Goal: Information Seeking & Learning: Find specific fact

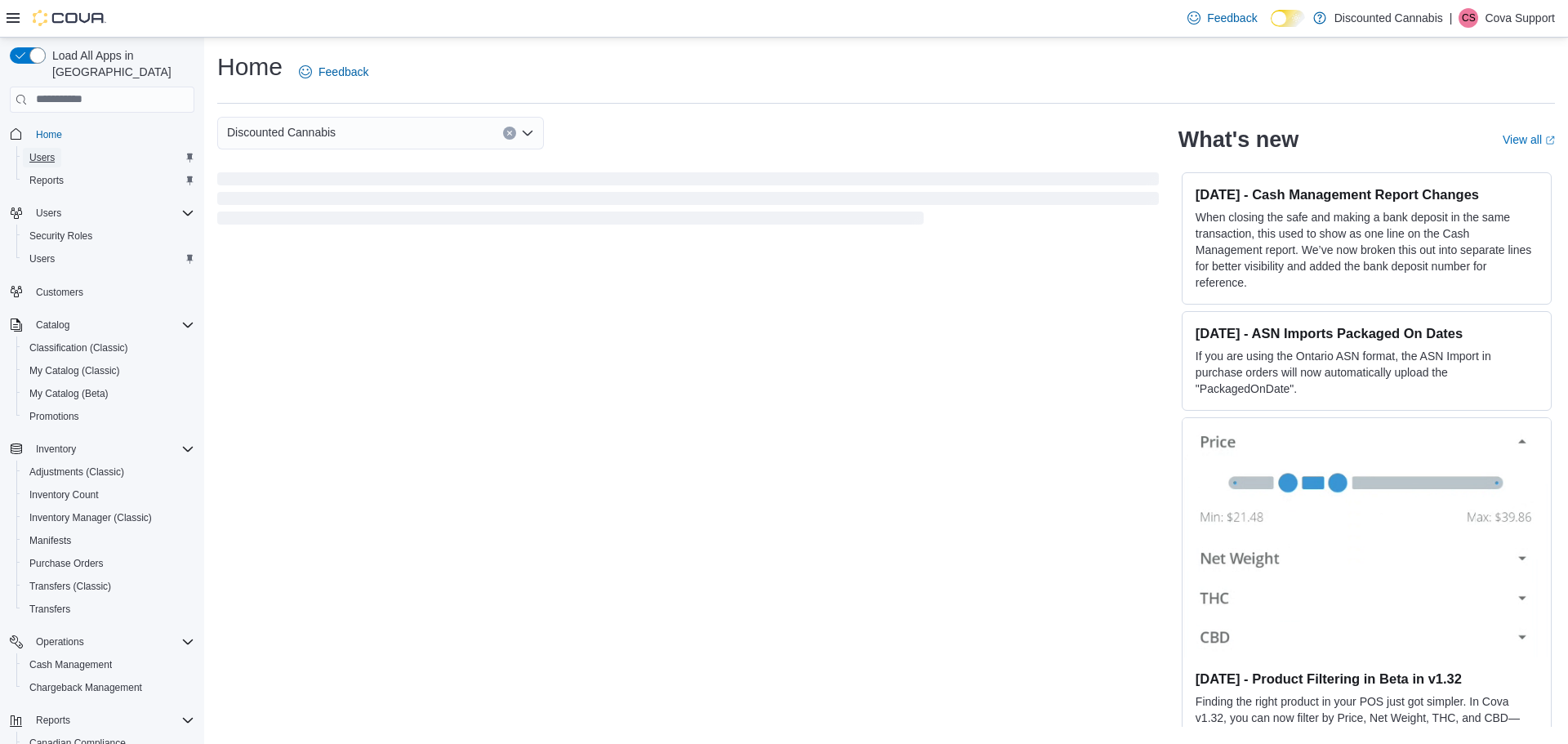
click at [45, 151] on span "Users" at bounding box center [42, 157] width 25 height 13
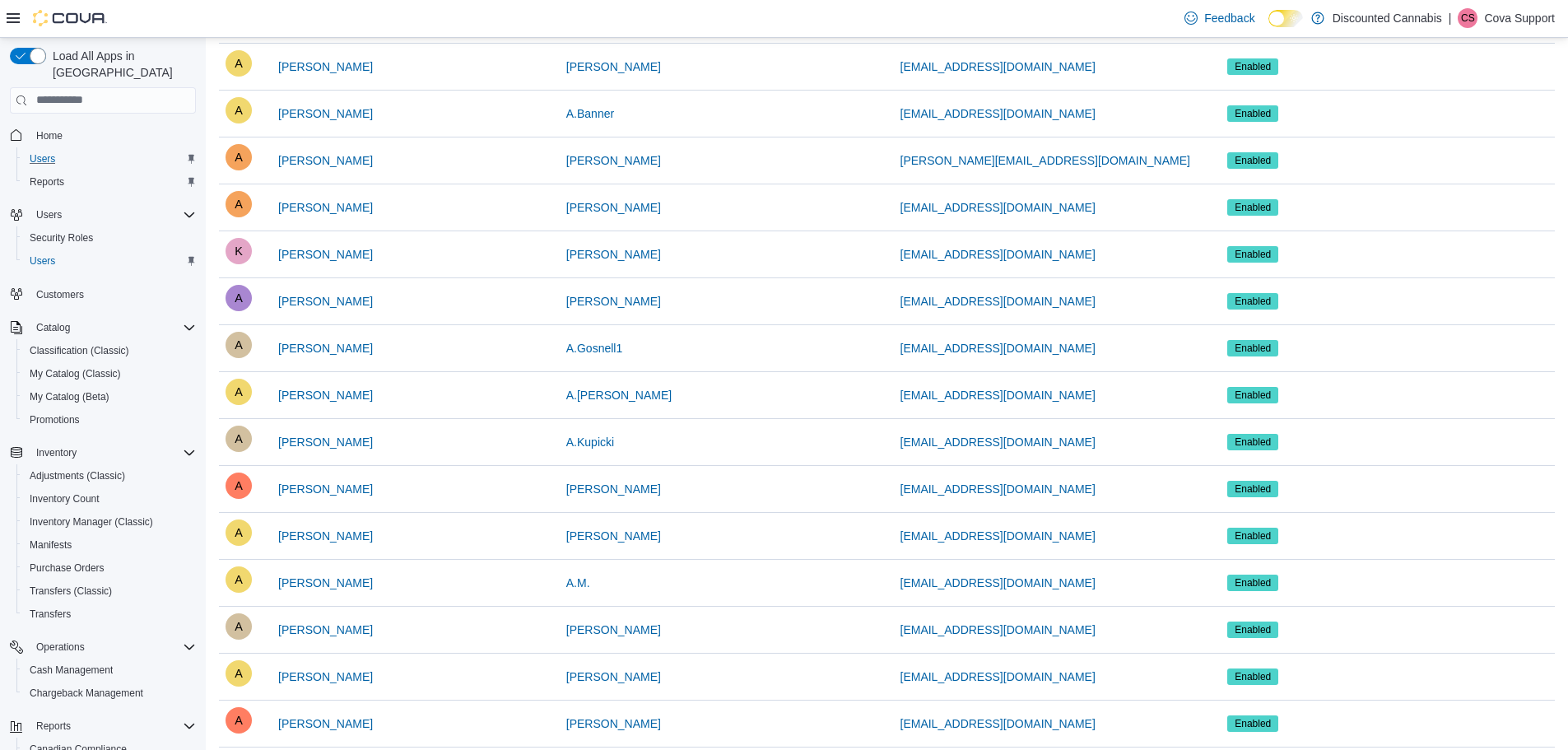
scroll to position [165, 0]
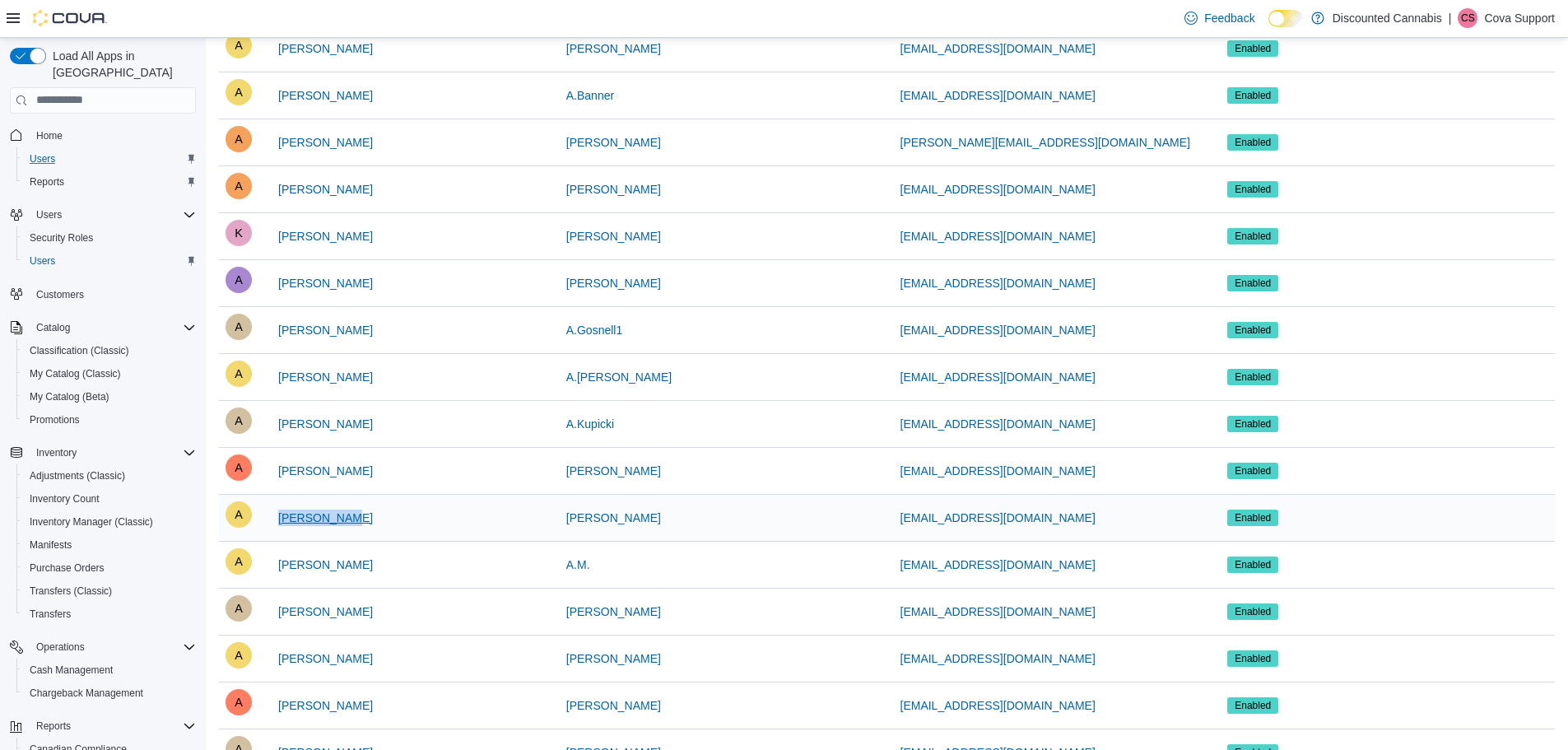
drag, startPoint x: 366, startPoint y: 512, endPoint x: 276, endPoint y: 517, distance: 90.1
click at [276, 517] on div "A Azeez Lawal" at bounding box center [386, 518] width 321 height 33
copy span "Azeez Lawal"
click at [71, 414] on span "Promotions" at bounding box center [54, 420] width 50 height 13
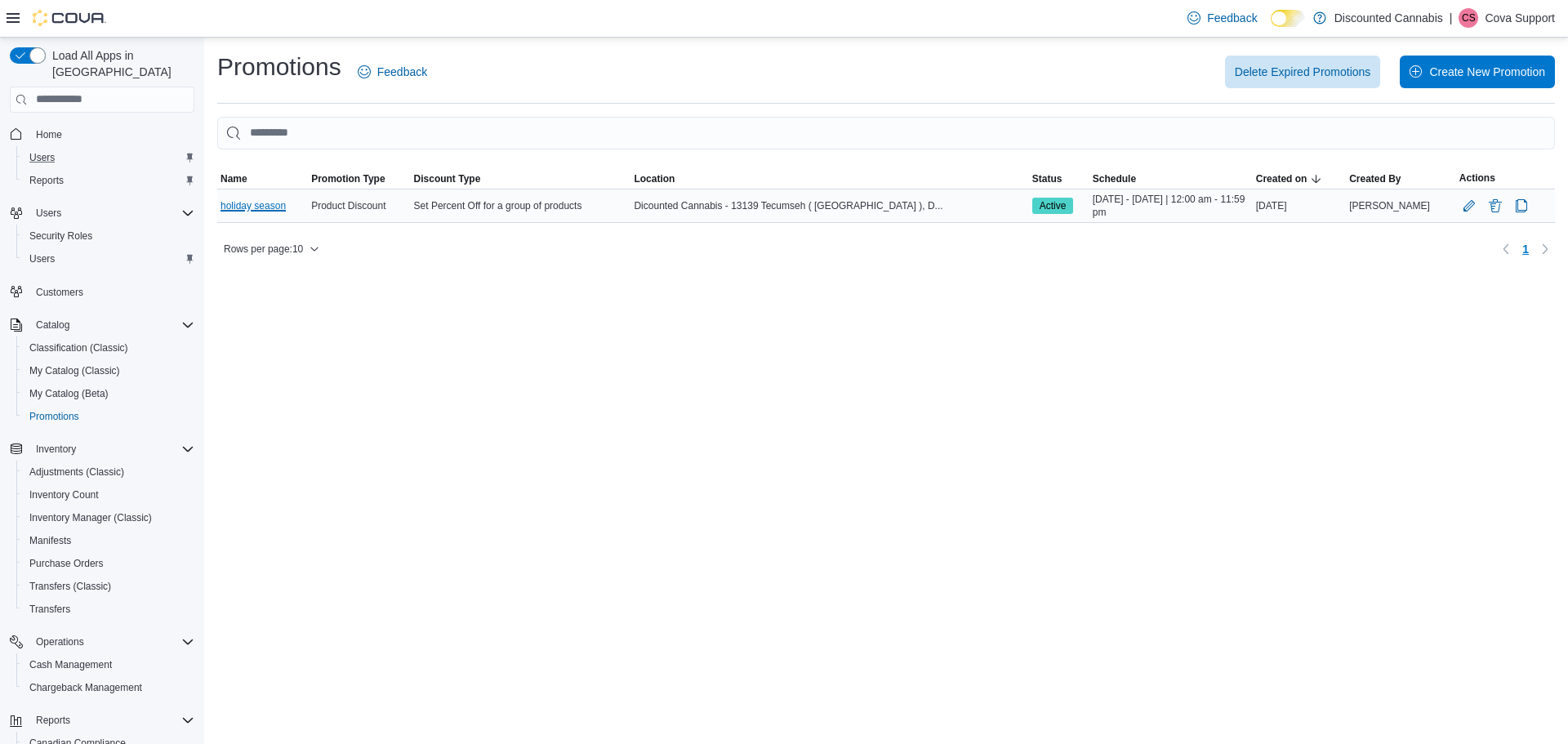
click at [263, 206] on link "holiday season" at bounding box center [253, 206] width 66 height 13
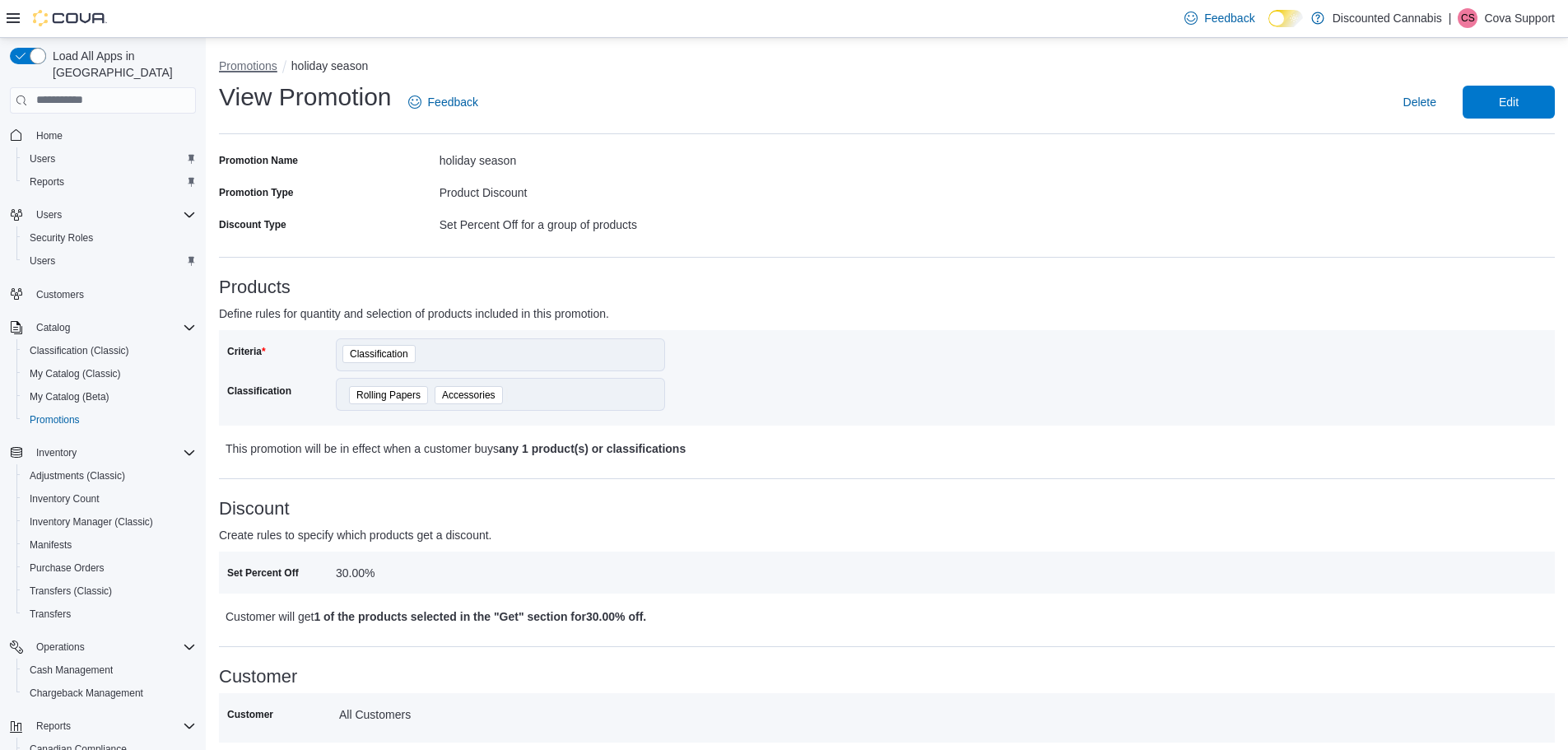
click at [229, 72] on button "Promotions" at bounding box center [248, 66] width 59 height 13
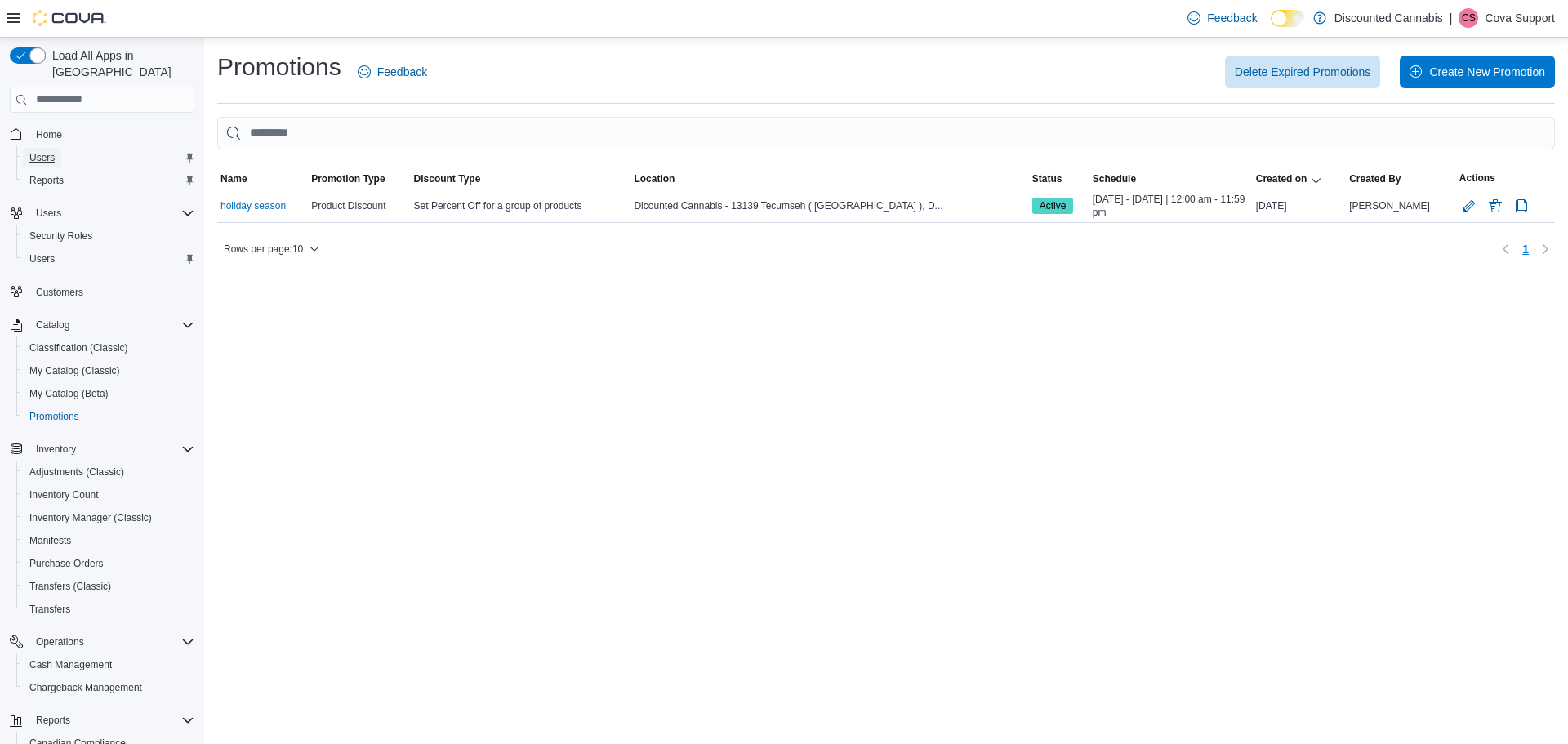
drag, startPoint x: 54, startPoint y: 137, endPoint x: 171, endPoint y: 166, distance: 120.5
click at [54, 151] on span "Users" at bounding box center [42, 157] width 25 height 13
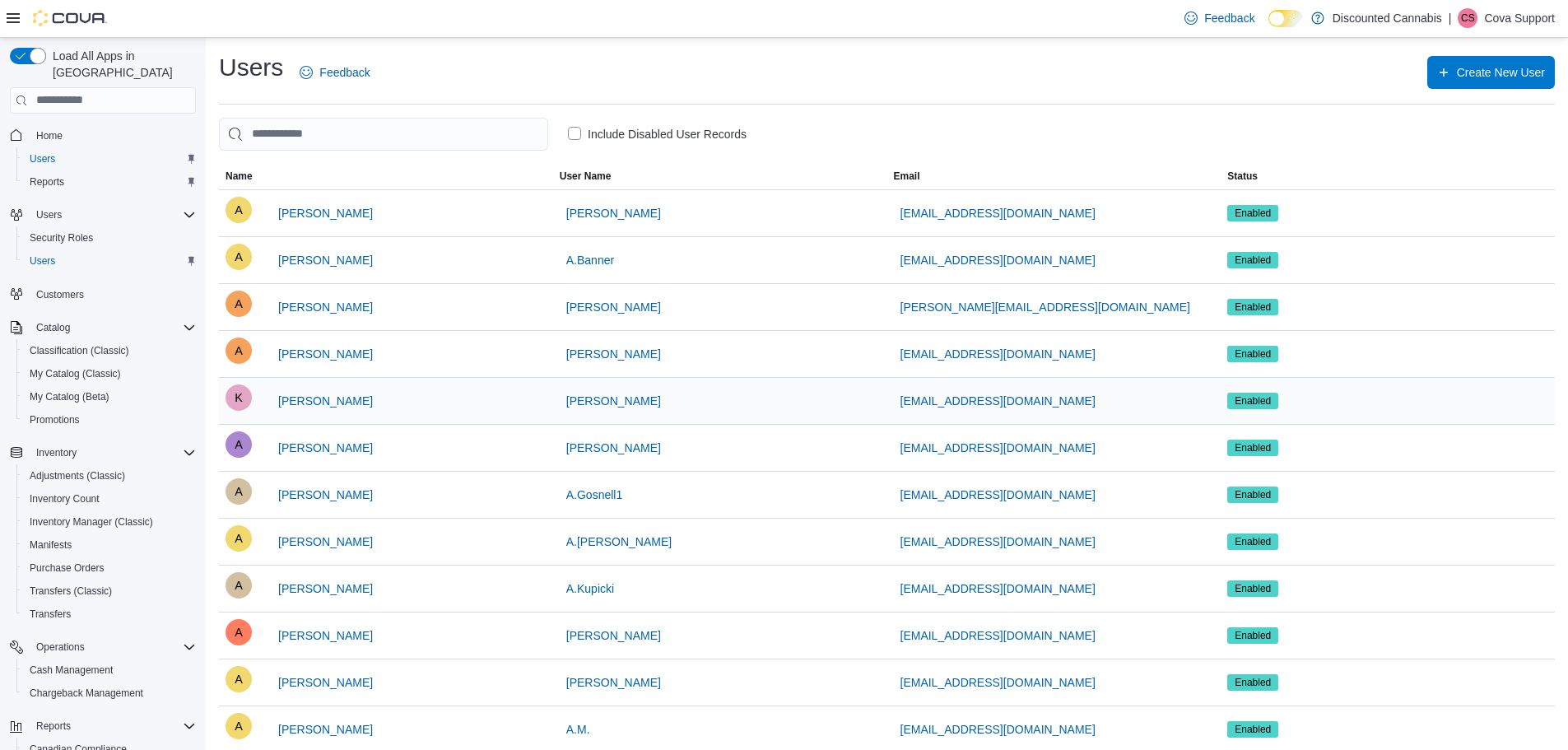
scroll to position [165, 0]
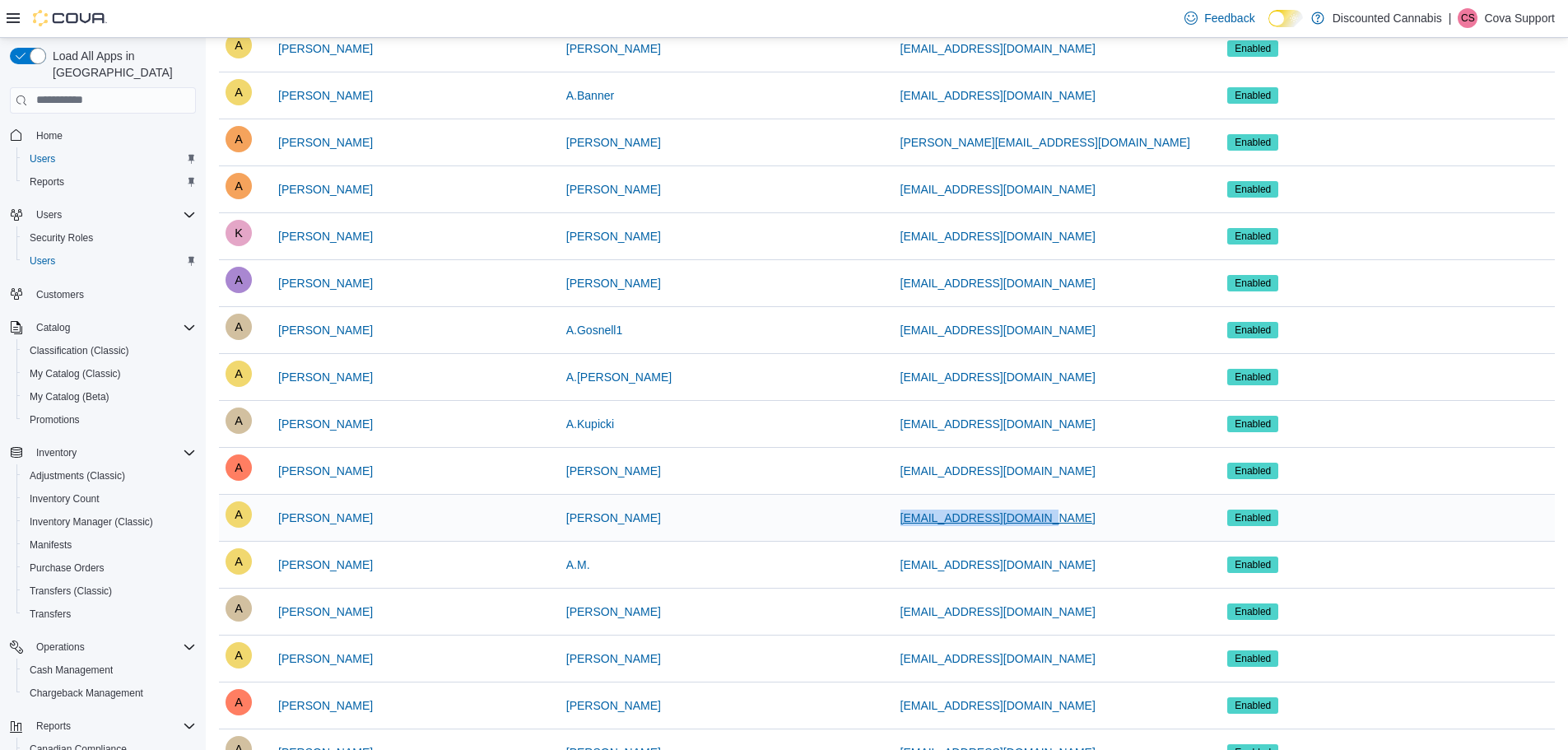
drag, startPoint x: 1067, startPoint y: 508, endPoint x: 903, endPoint y: 518, distance: 164.3
click at [903, 518] on div "Azeezlawal17@icloud.com" at bounding box center [1055, 517] width 334 height 46
copy span "Azeezlawal17@icloud.com"
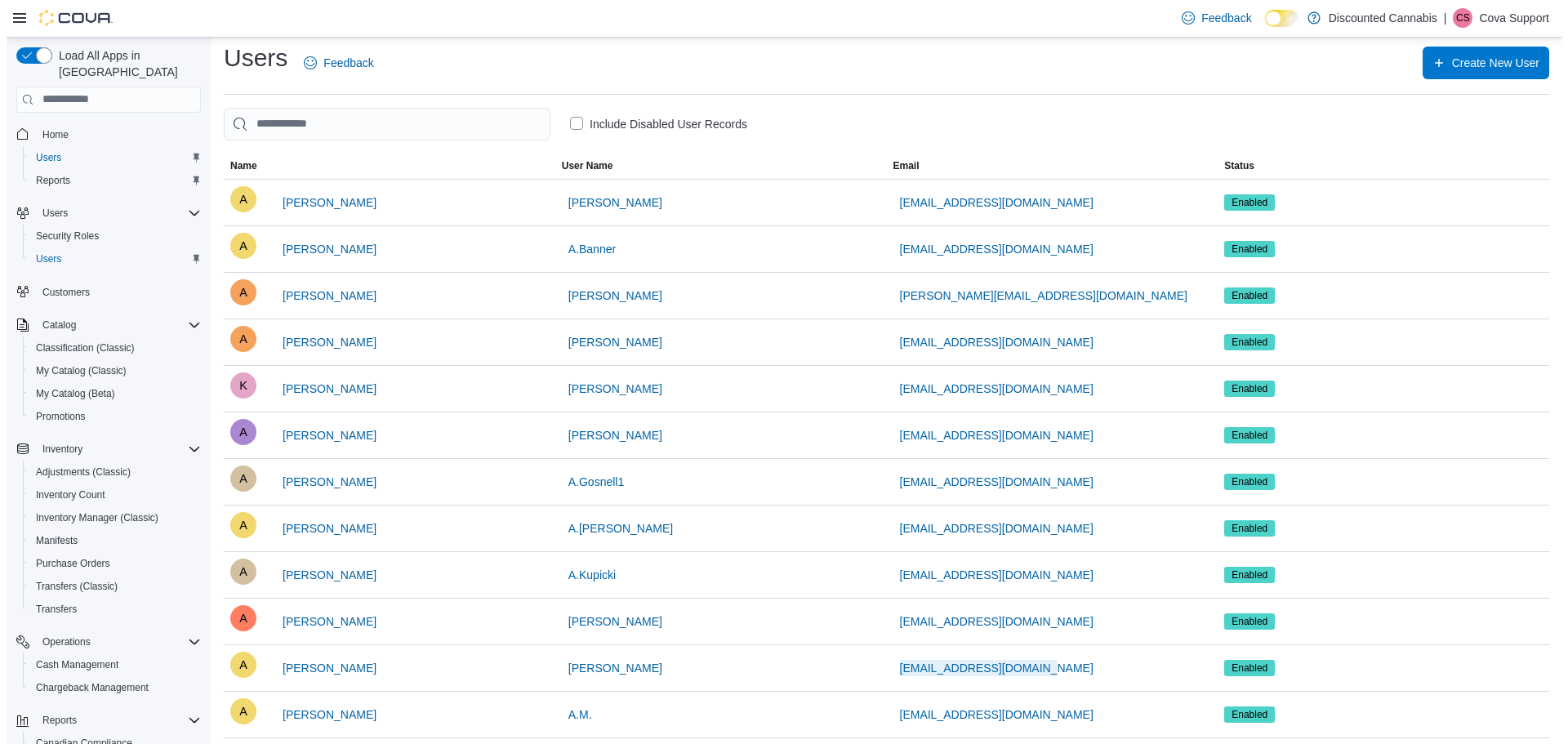
scroll to position [0, 0]
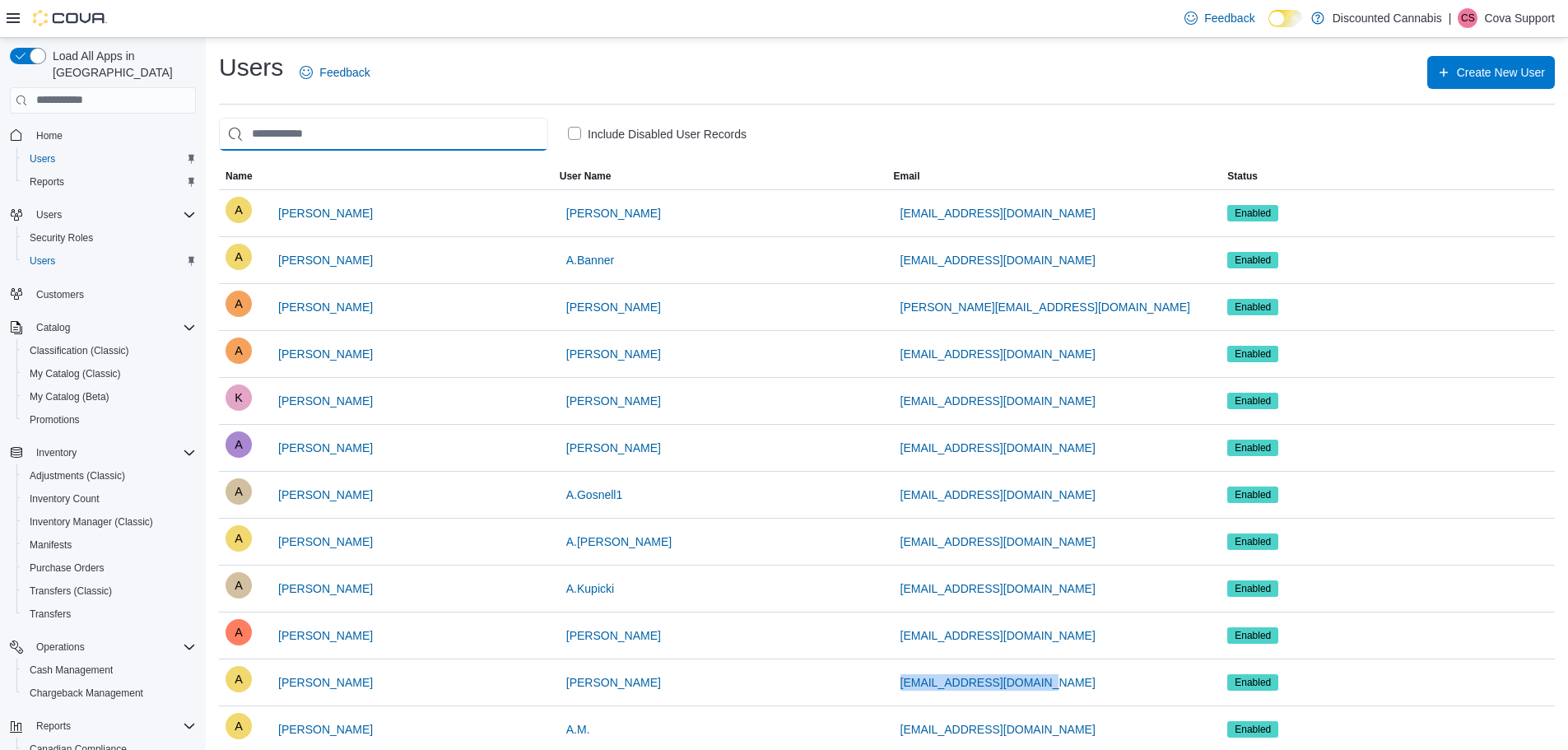
click at [408, 125] on input "search" at bounding box center [383, 134] width 329 height 33
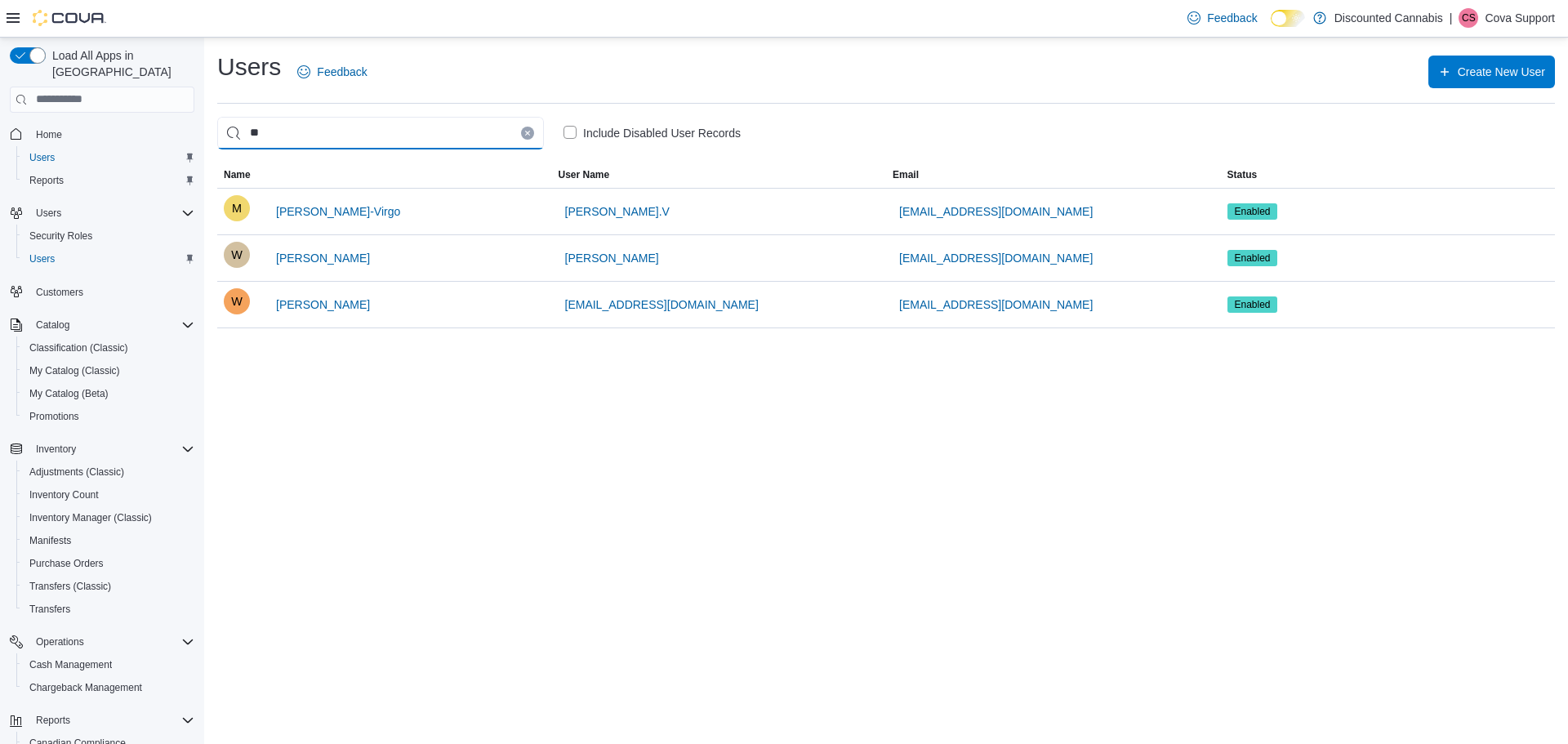
type input "*"
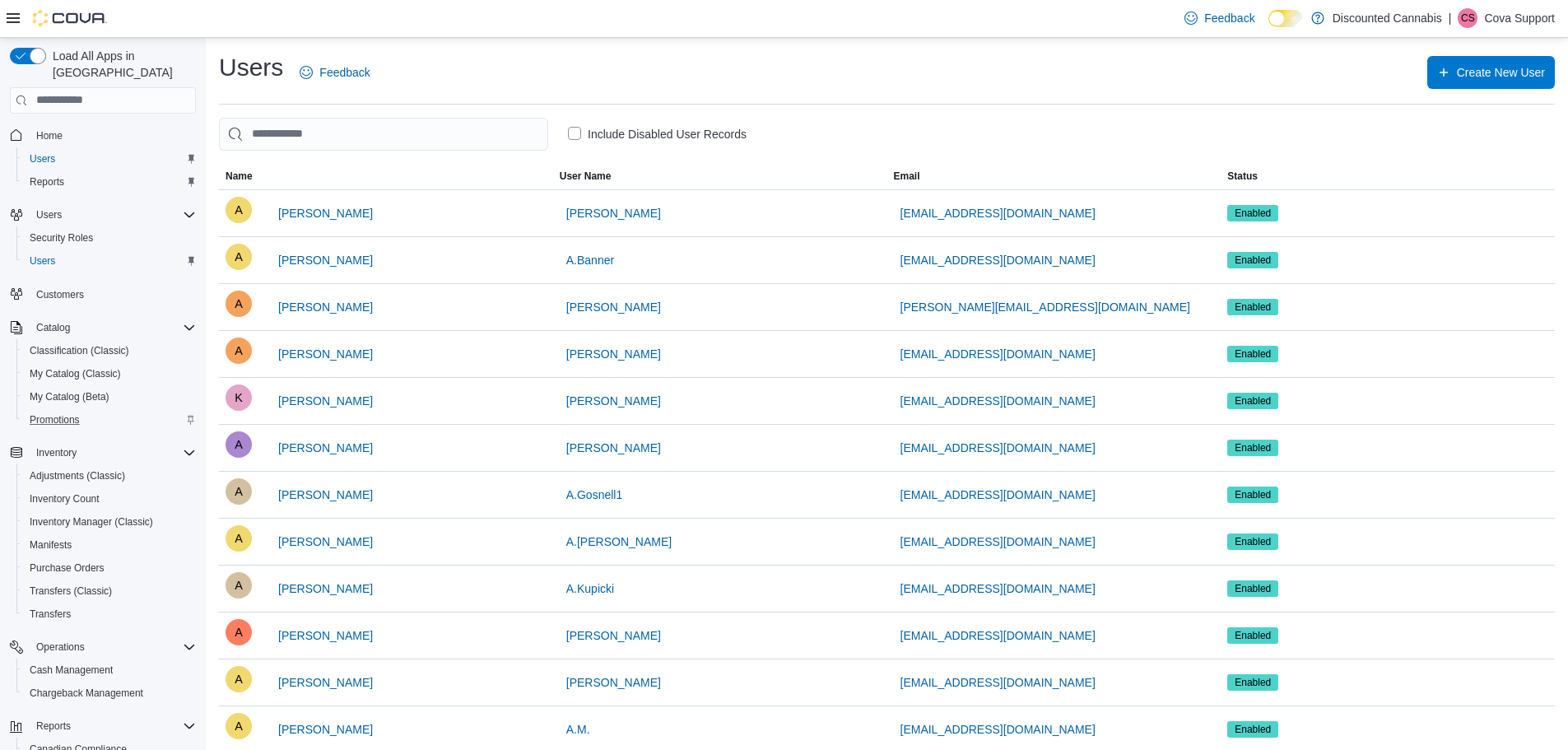
drag, startPoint x: 92, startPoint y: 403, endPoint x: 392, endPoint y: 356, distance: 303.7
click at [92, 410] on div "Promotions" at bounding box center [109, 420] width 172 height 20
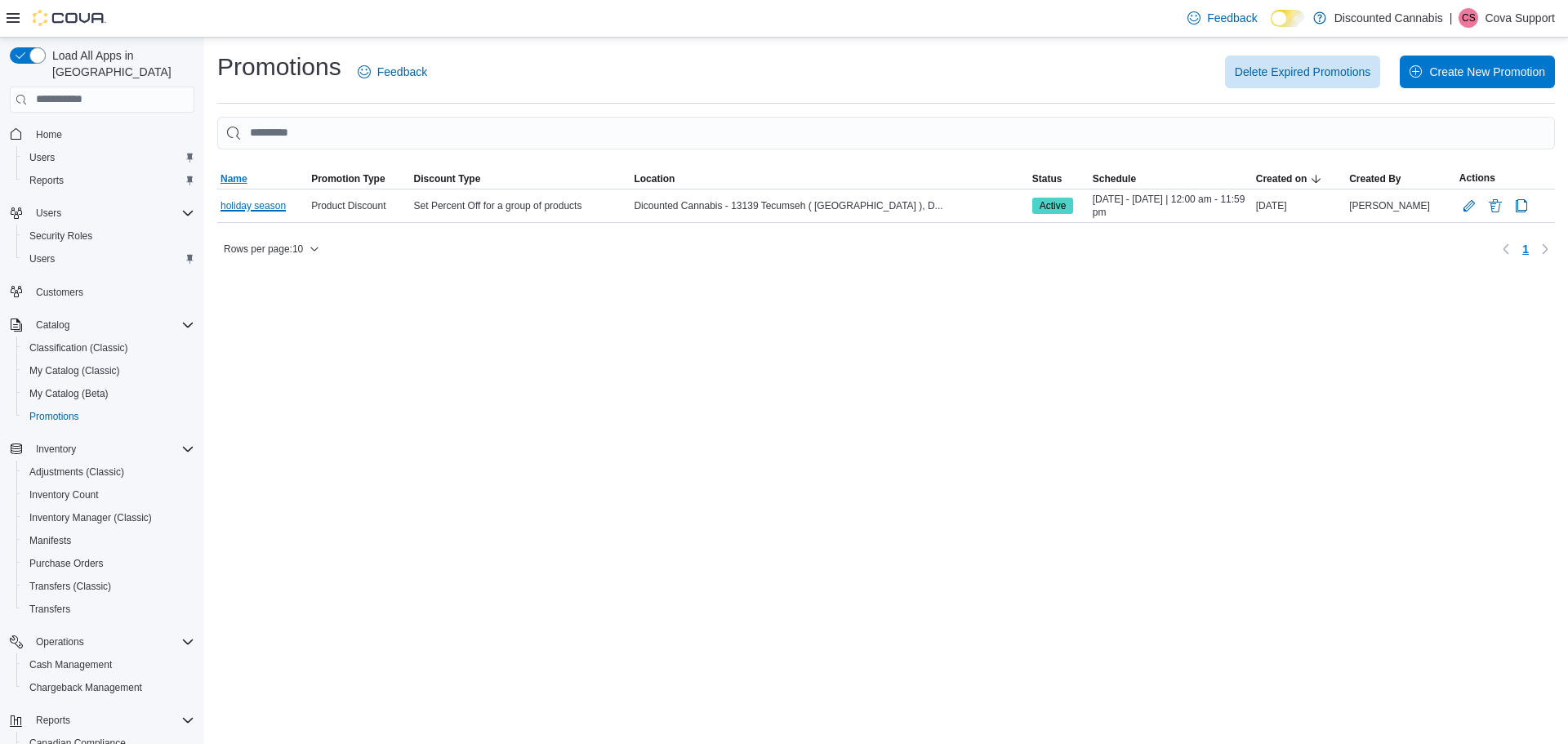
drag, startPoint x: 270, startPoint y: 205, endPoint x: 298, endPoint y: 186, distance: 33.8
click at [270, 206] on link "holiday season" at bounding box center [253, 206] width 66 height 13
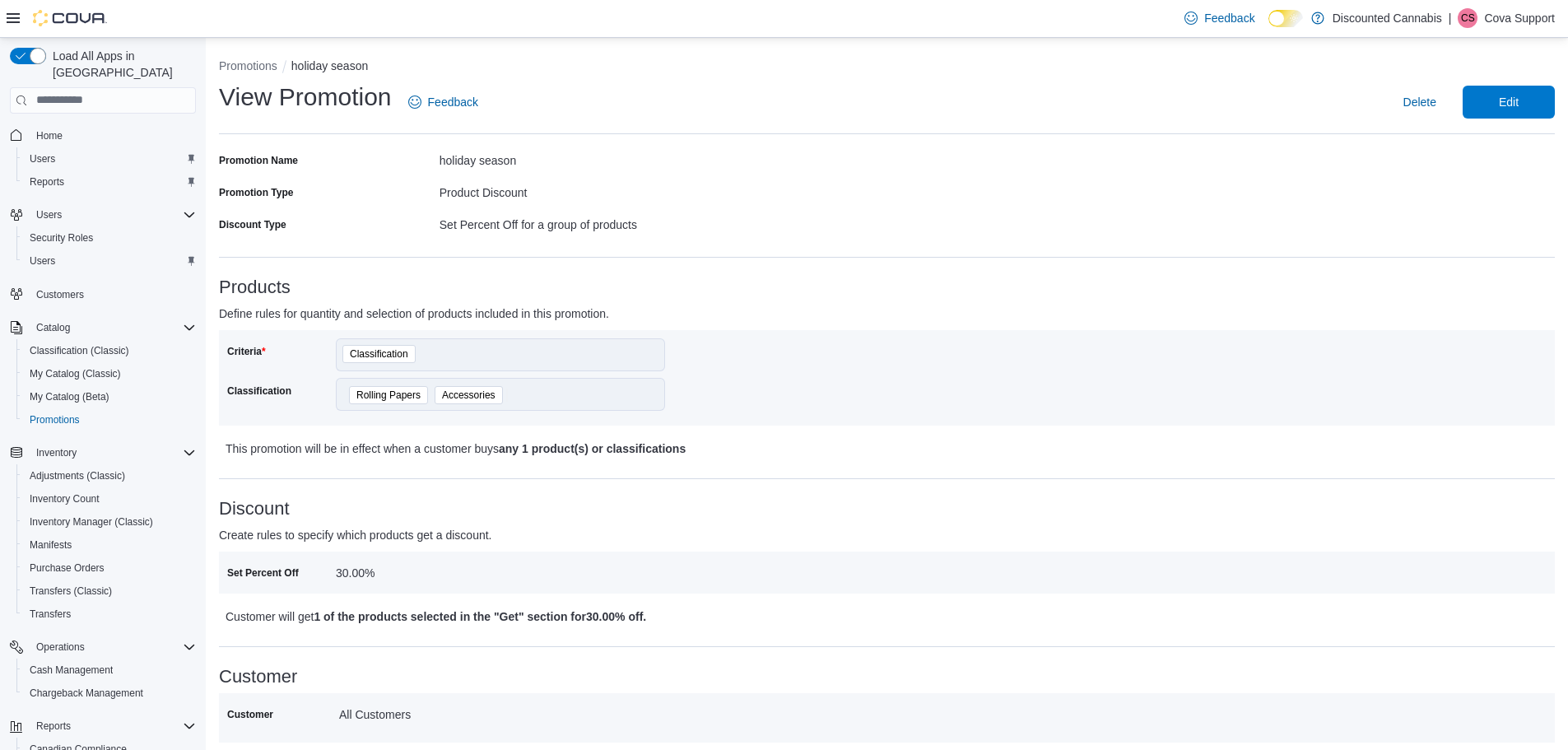
click at [1508, 22] on p "Cova Support" at bounding box center [1518, 18] width 71 height 20
click at [1447, 149] on button "Sign Out" at bounding box center [1472, 160] width 151 height 27
